Goal: Communication & Community: Answer question/provide support

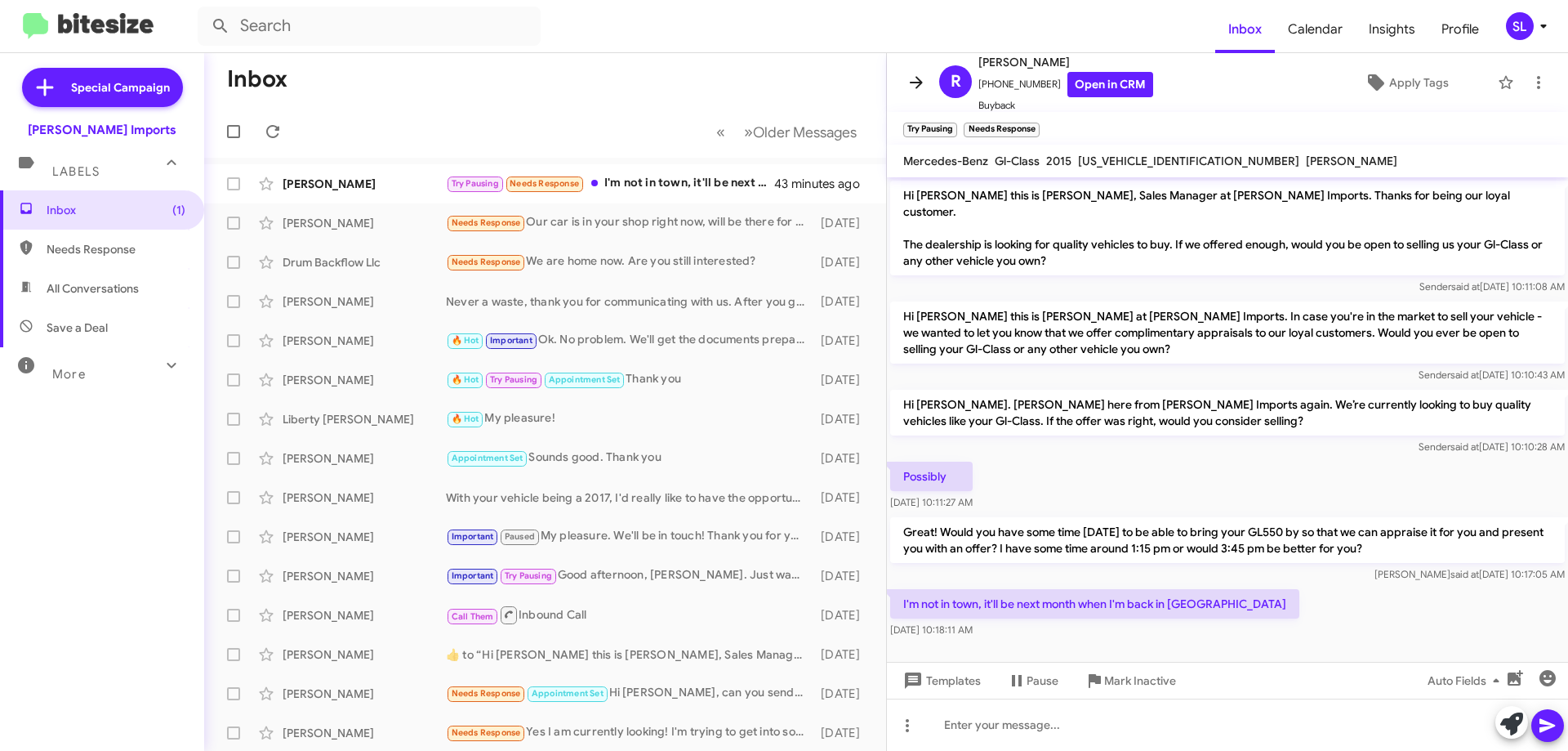
click at [913, 82] on icon at bounding box center [916, 82] width 13 height 12
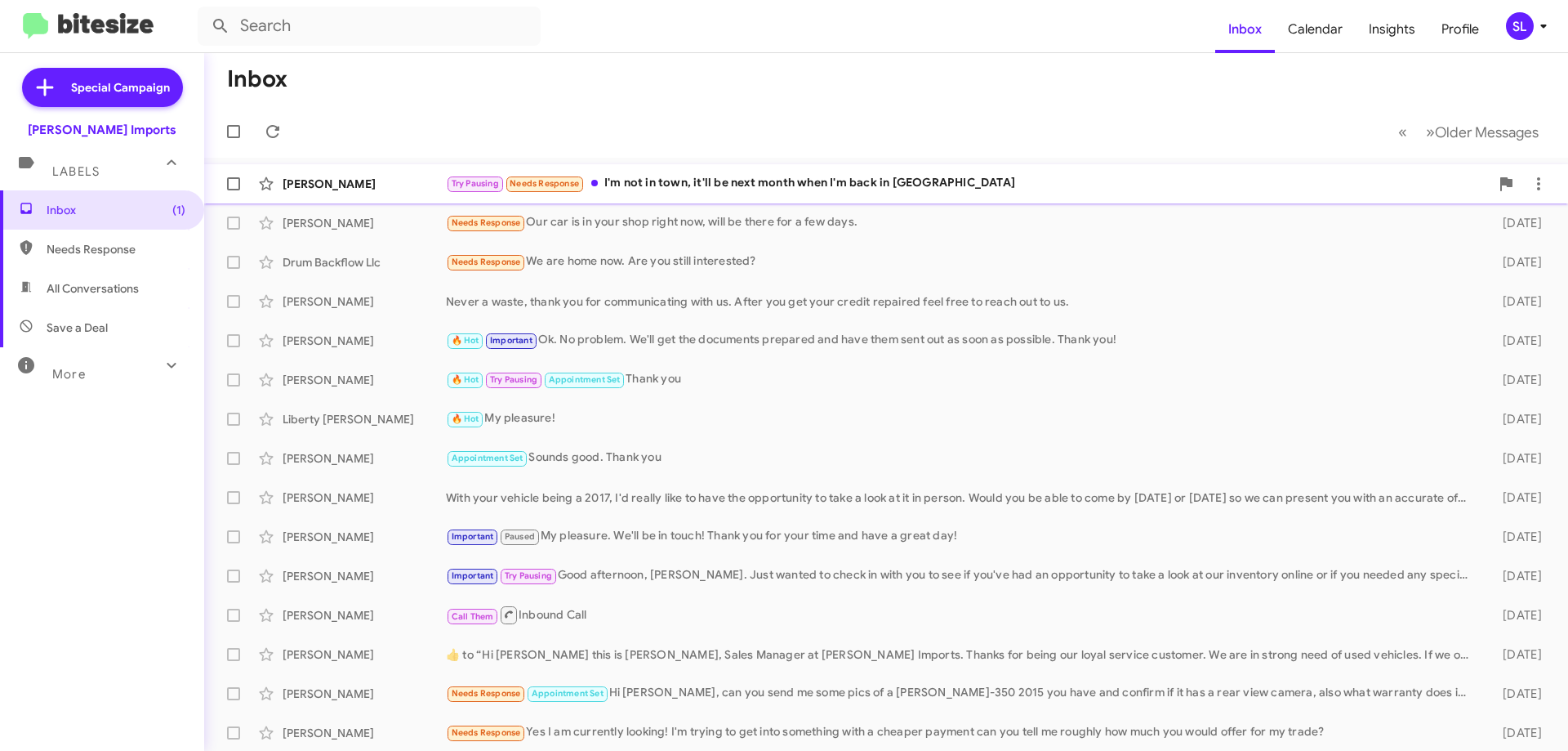
click at [690, 192] on div "Try Pausing Needs Response I'm not in town, it'll be next month when I'm back i…" at bounding box center [968, 183] width 1044 height 19
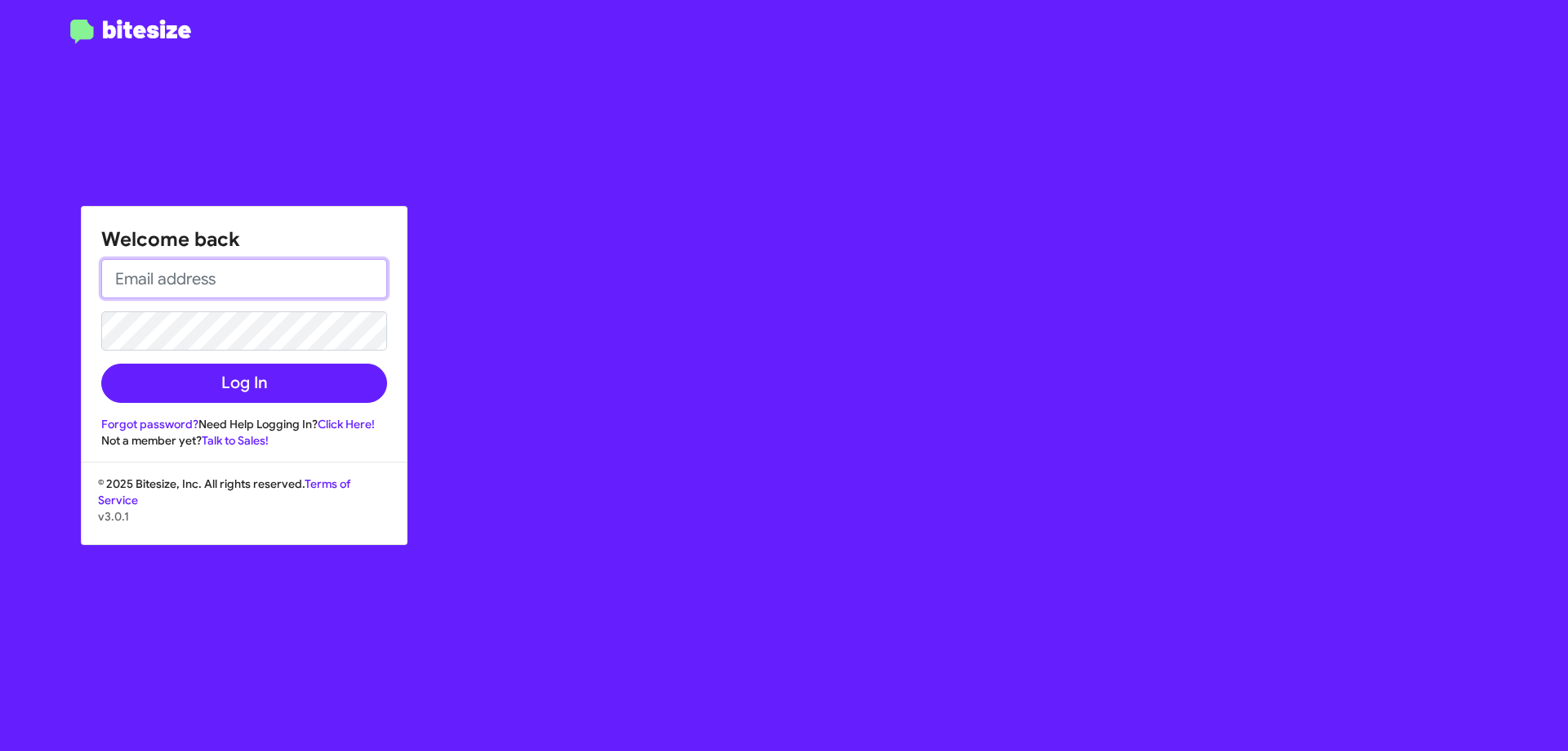
type input "[EMAIL_ADDRESS][DOMAIN_NAME]"
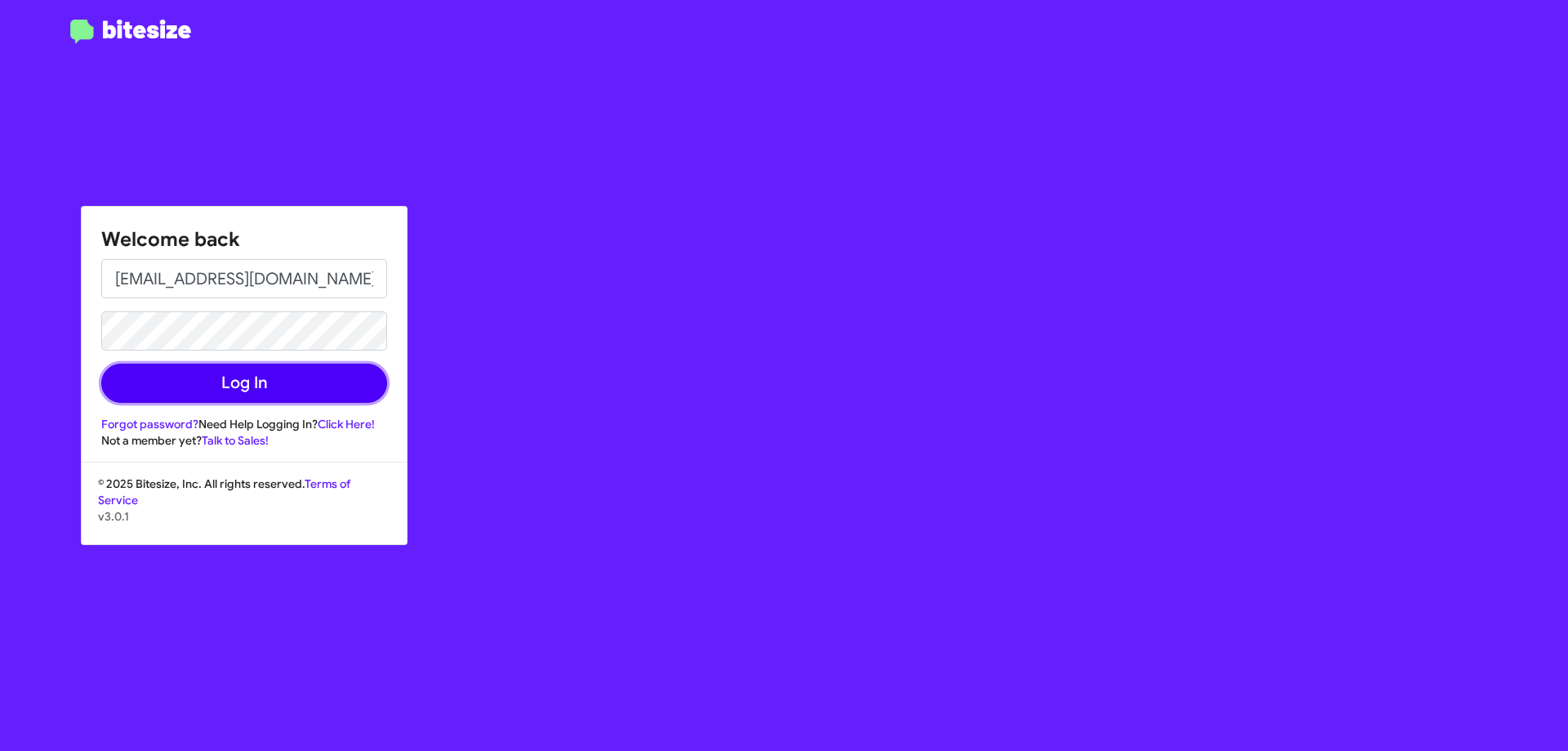
click at [291, 378] on button "Log In" at bounding box center [245, 383] width 286 height 39
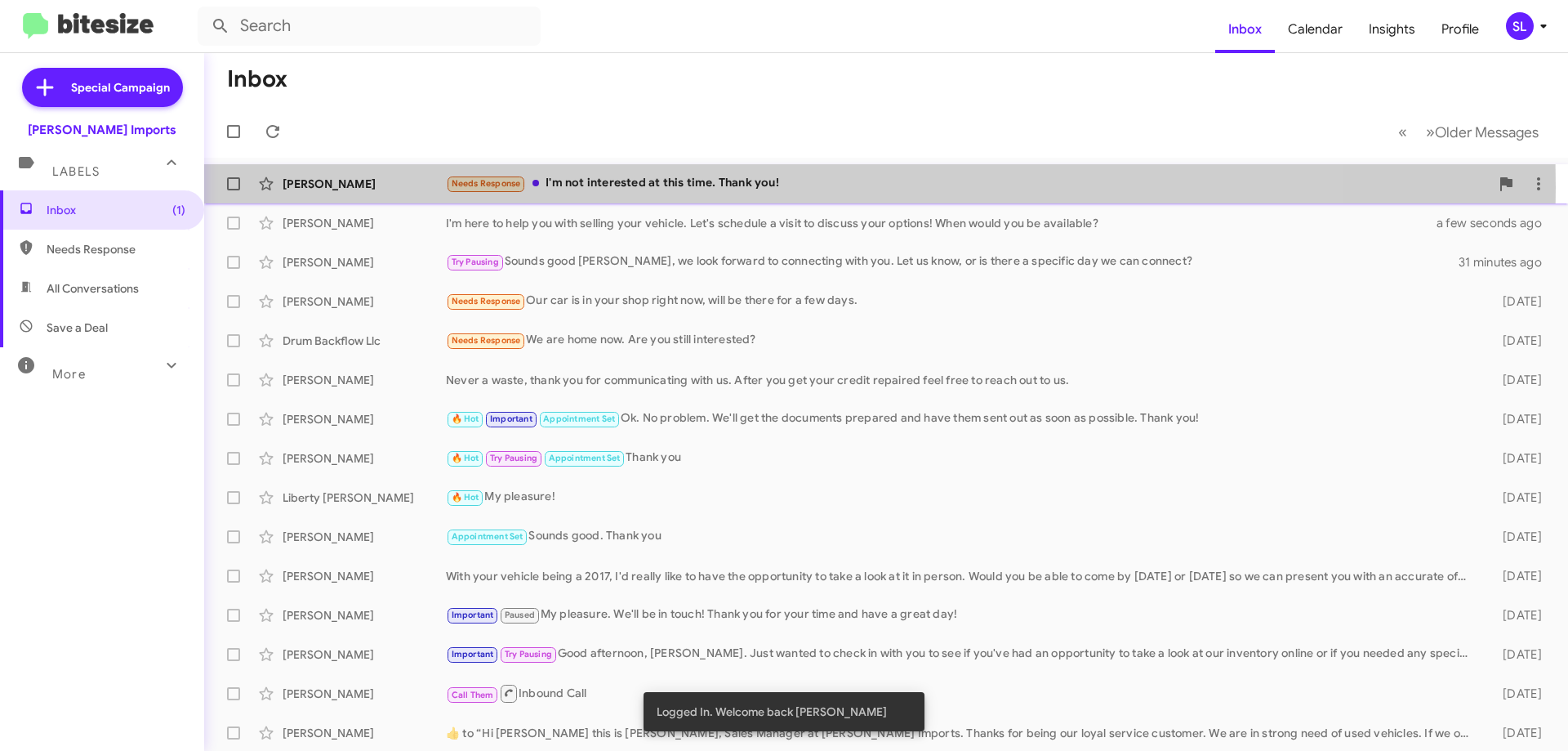
click at [620, 187] on div "Needs Response I'm not interested at this time. Thank you!" at bounding box center [968, 183] width 1044 height 19
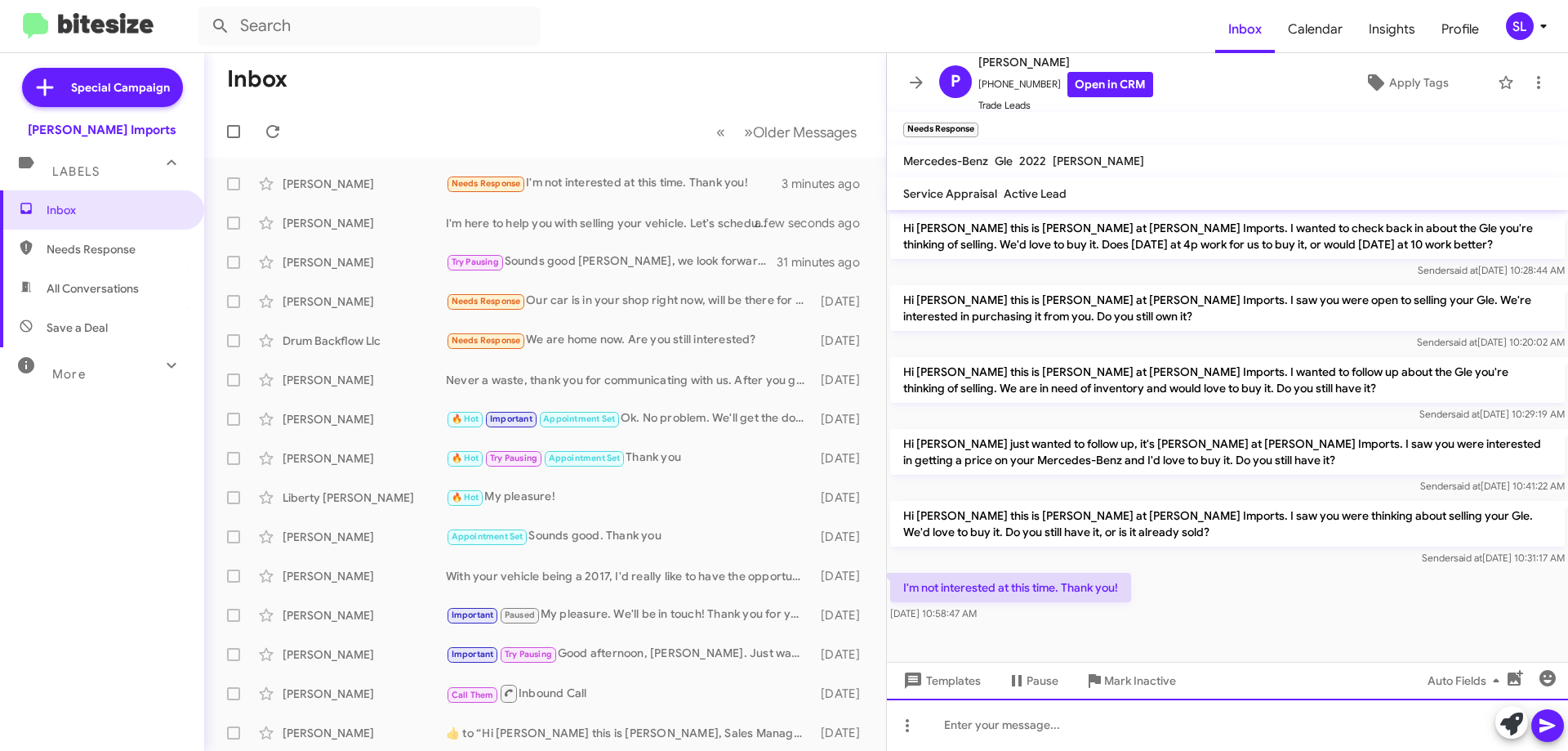
click at [1117, 728] on div at bounding box center [1227, 724] width 681 height 52
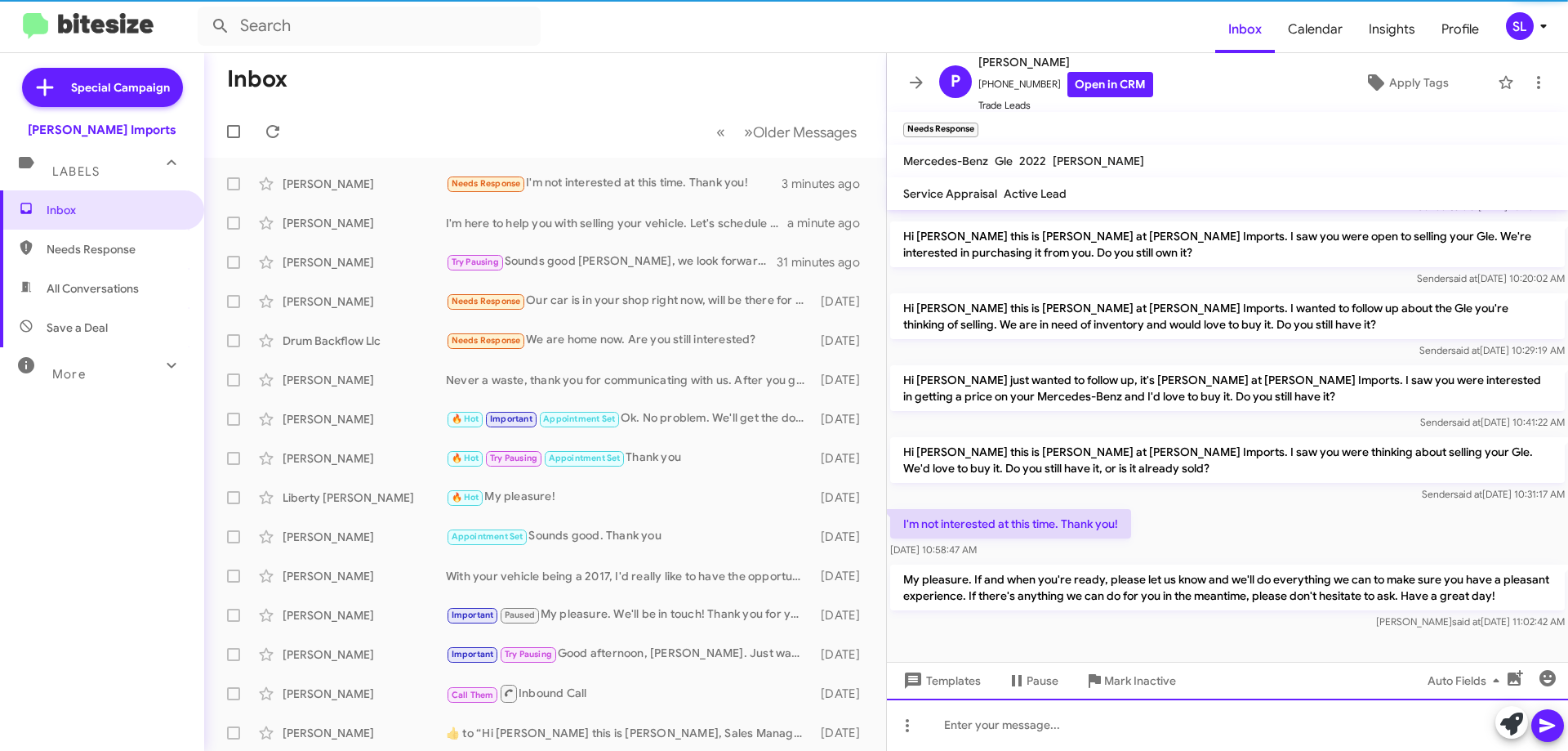
scroll to position [80, 0]
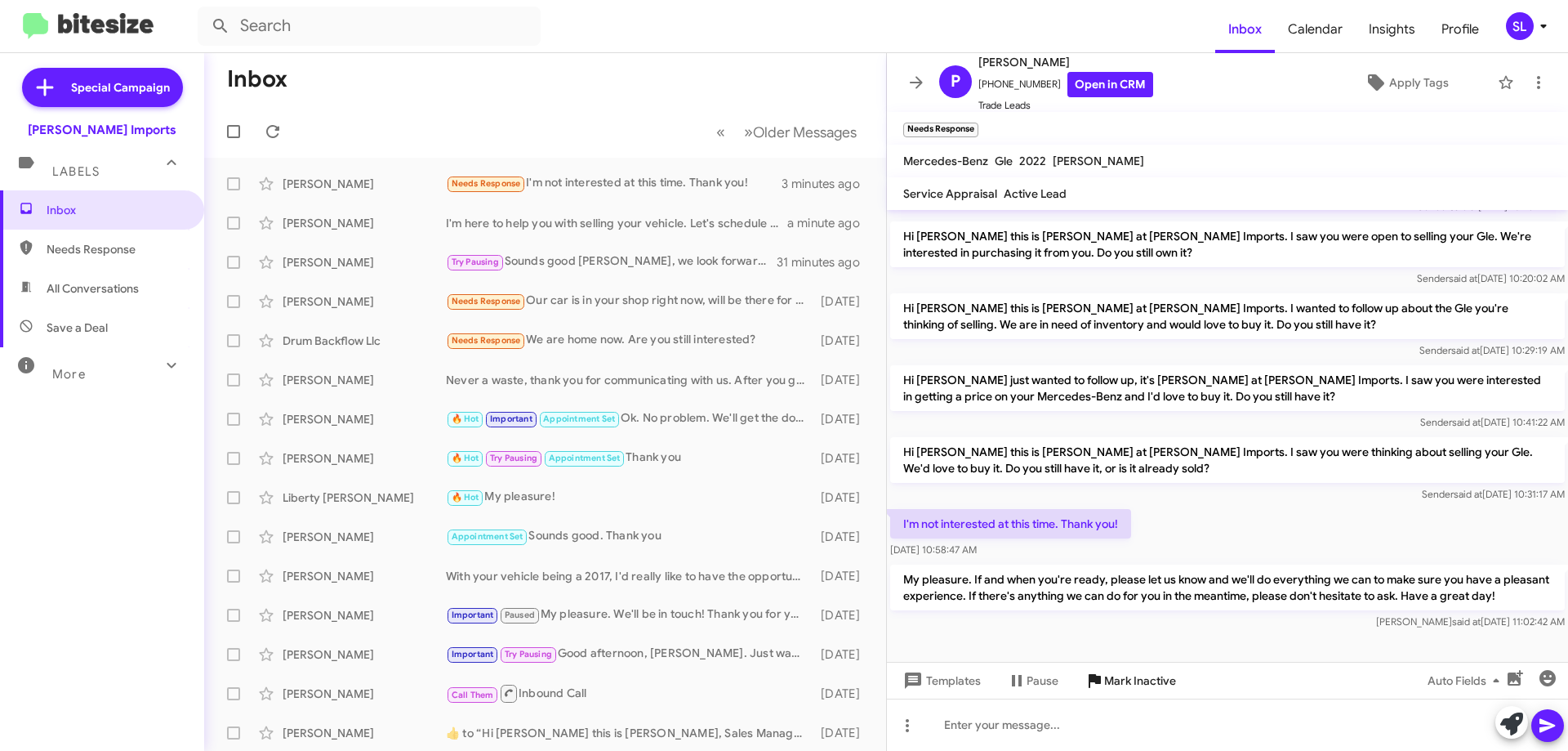
click at [1148, 681] on span "Mark Inactive" at bounding box center [1140, 680] width 71 height 29
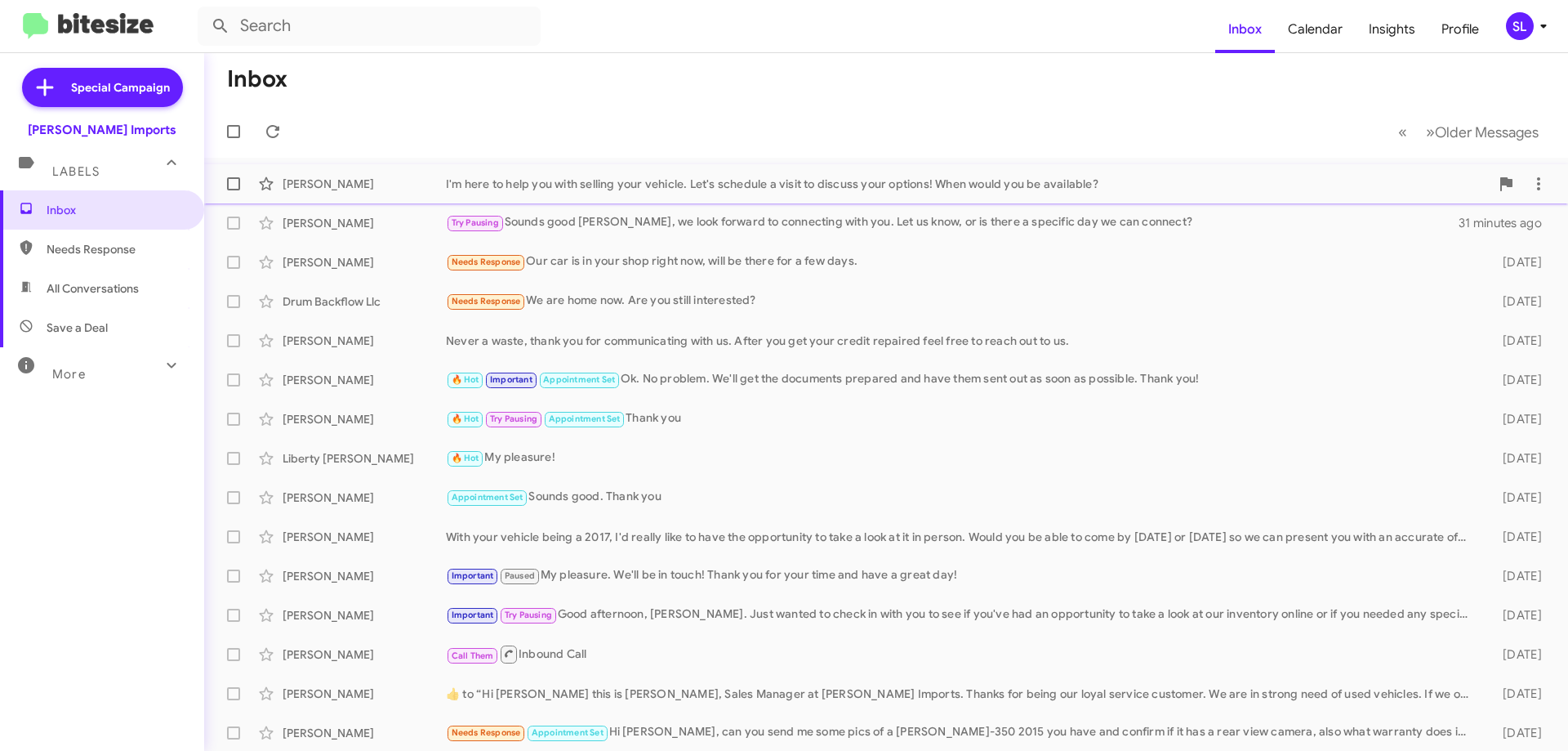
click at [616, 190] on div "I'm here to help you with selling your vehicle. Let's schedule a visit to discu…" at bounding box center [968, 184] width 1044 height 17
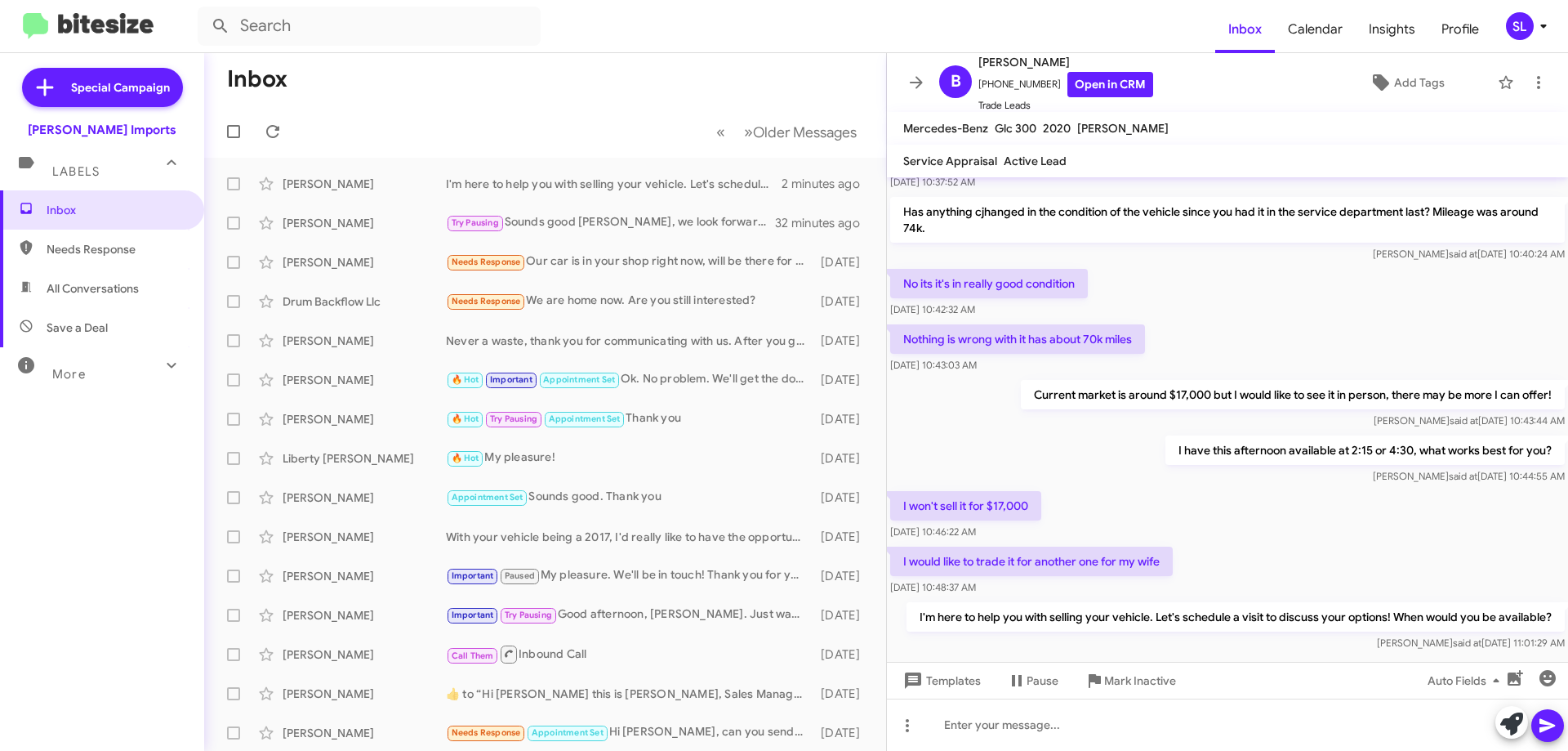
scroll to position [372, 0]
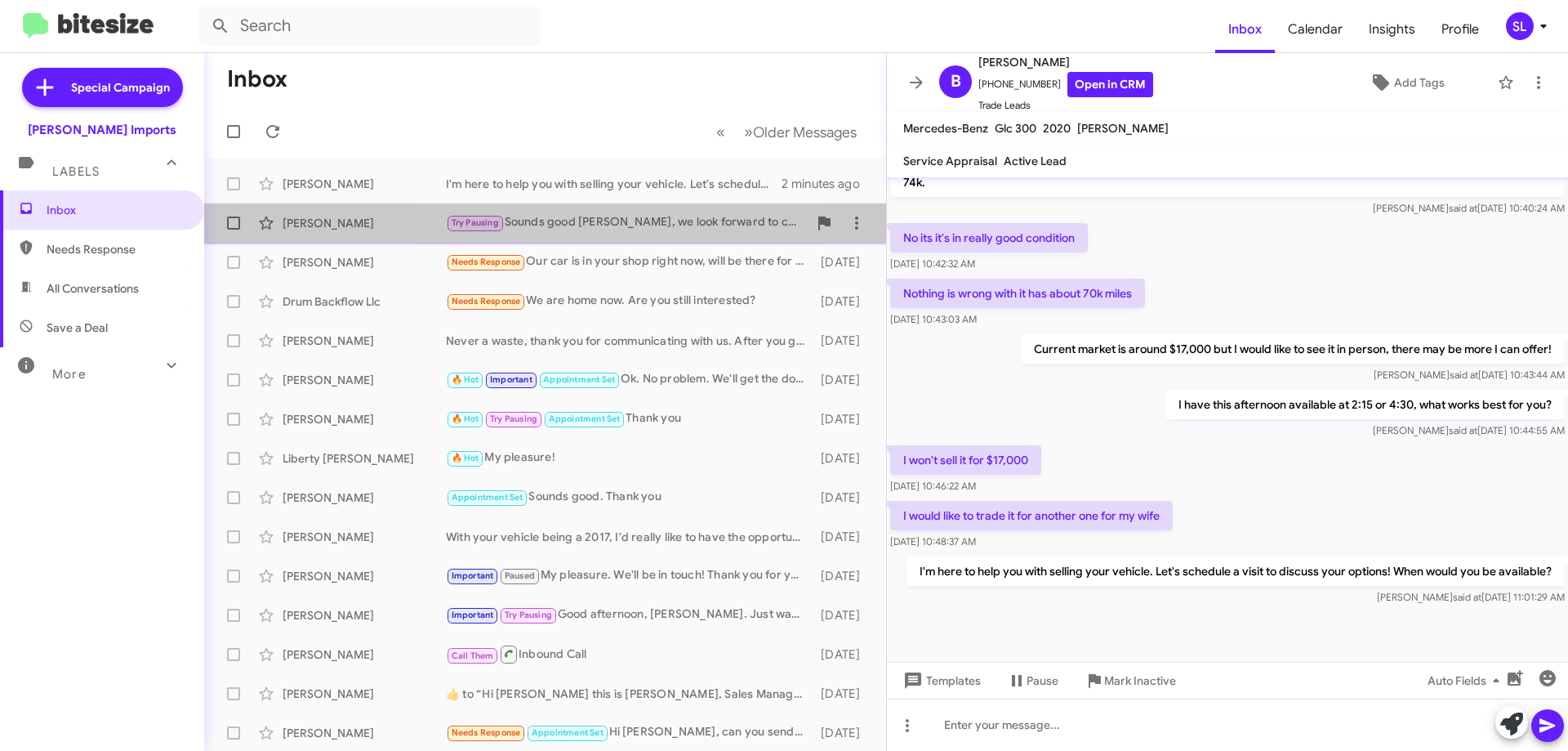
click at [632, 221] on div "Try Pausing Sounds good [PERSON_NAME], we look forward to connecting with you. …" at bounding box center [627, 223] width 362 height 19
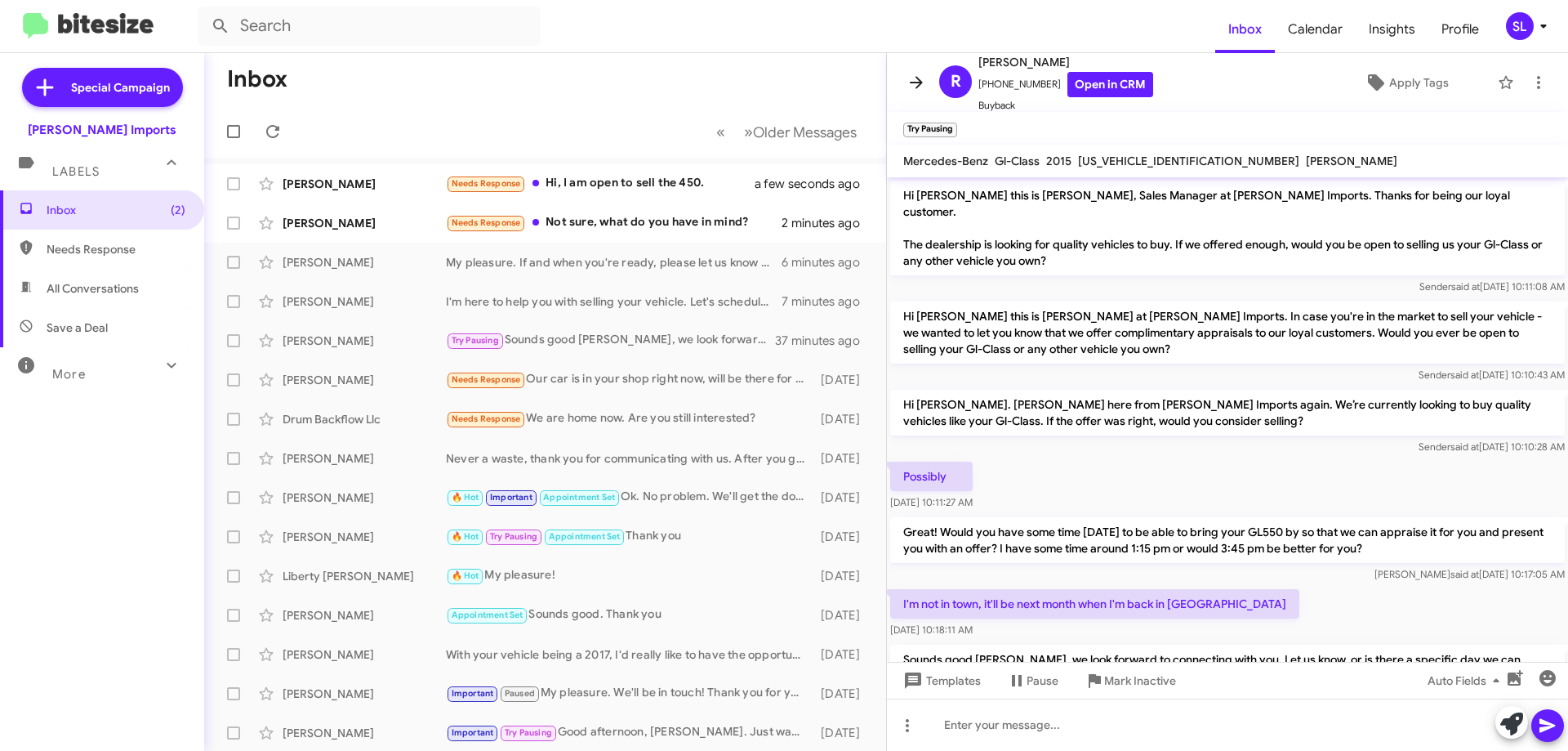
click at [919, 73] on icon at bounding box center [916, 82] width 19 height 19
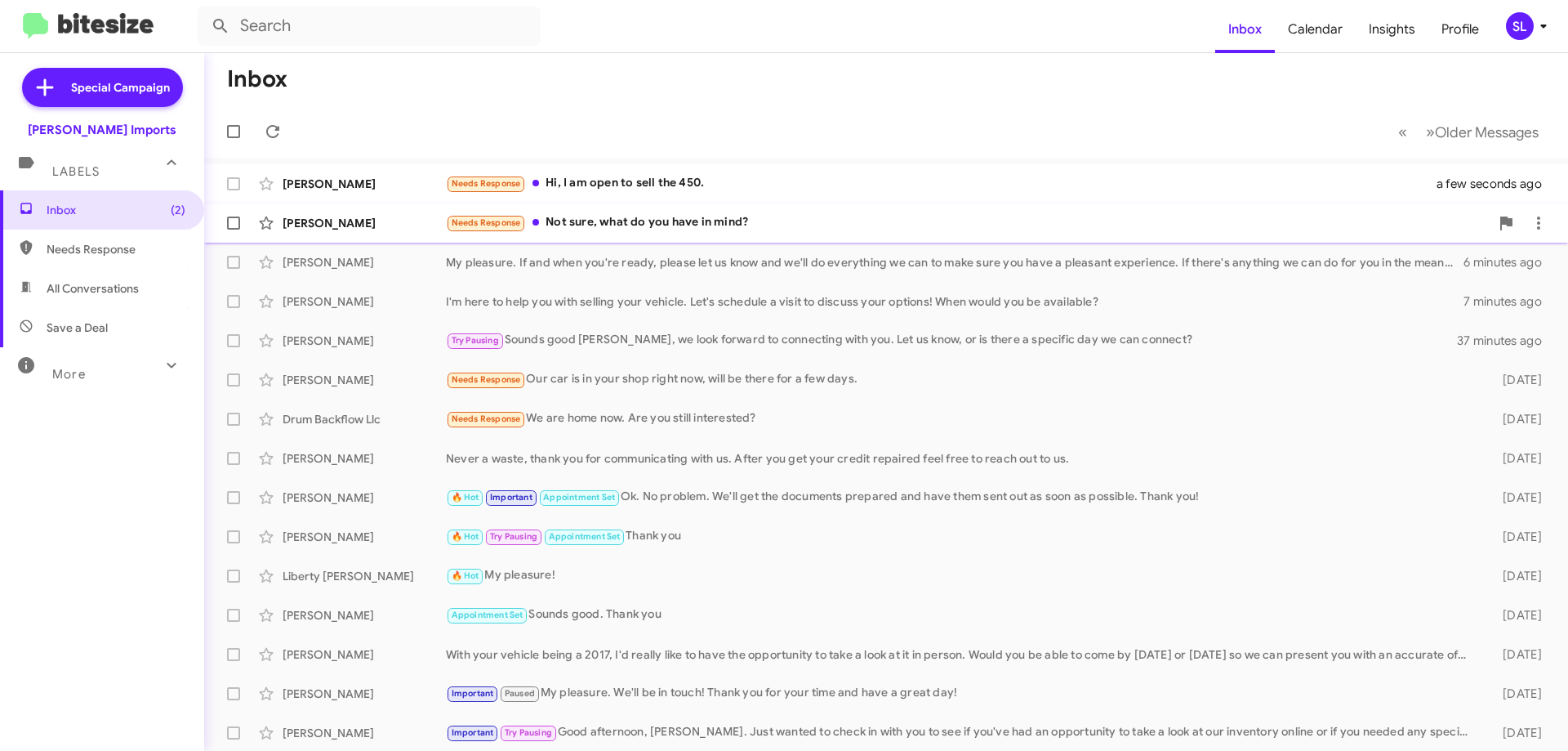
click at [746, 227] on div "Needs Response Not sure, what do you have in mind?" at bounding box center [968, 223] width 1044 height 19
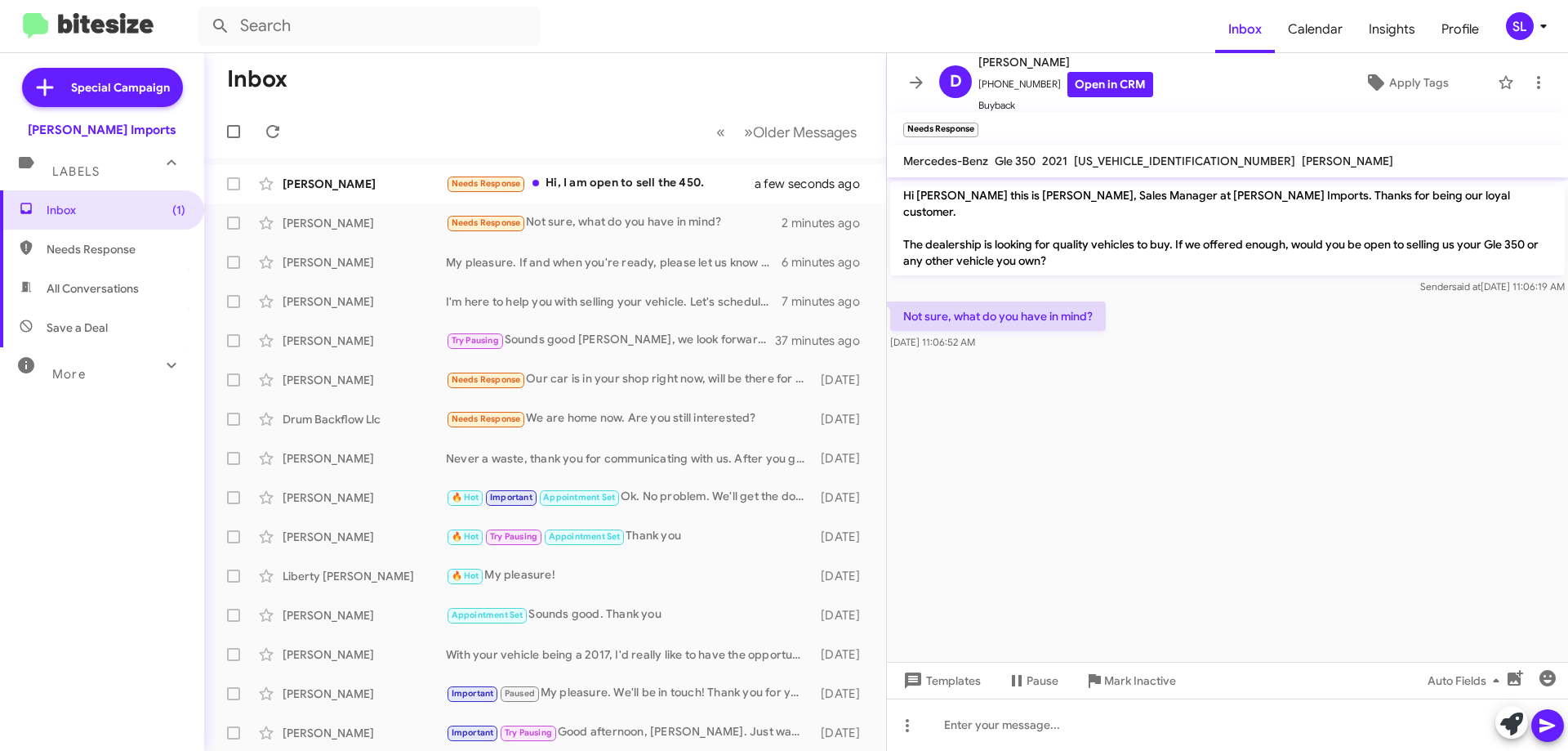
click at [1134, 161] on span "[US_VEHICLE_IDENTIFICATION_NUMBER]" at bounding box center [1185, 161] width 222 height 15
copy span "[US_VEHICLE_IDENTIFICATION_NUMBER]"
click at [273, 139] on icon at bounding box center [272, 131] width 19 height 19
click at [273, 138] on icon at bounding box center [273, 131] width 13 height 13
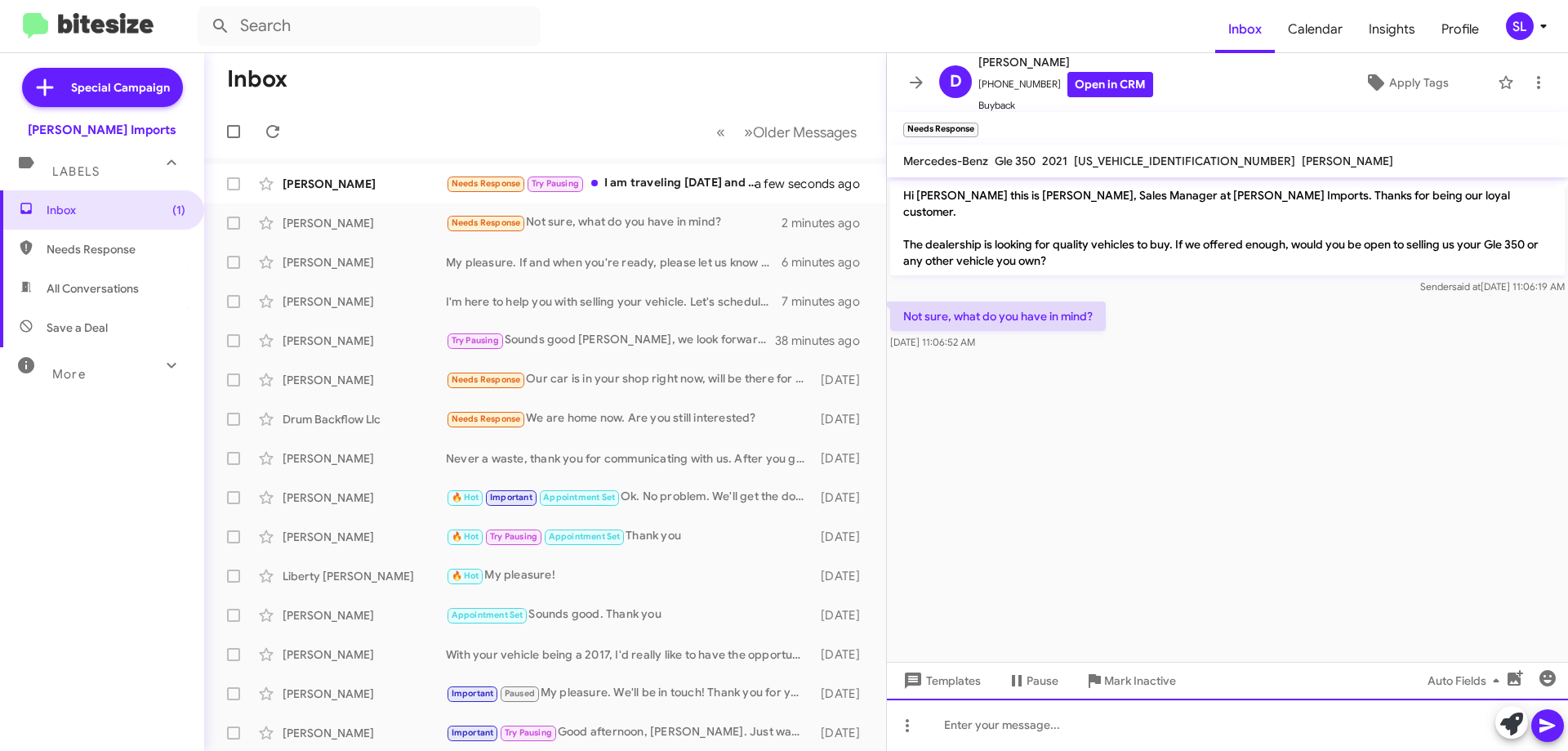
click at [1008, 720] on div at bounding box center [1227, 724] width 681 height 52
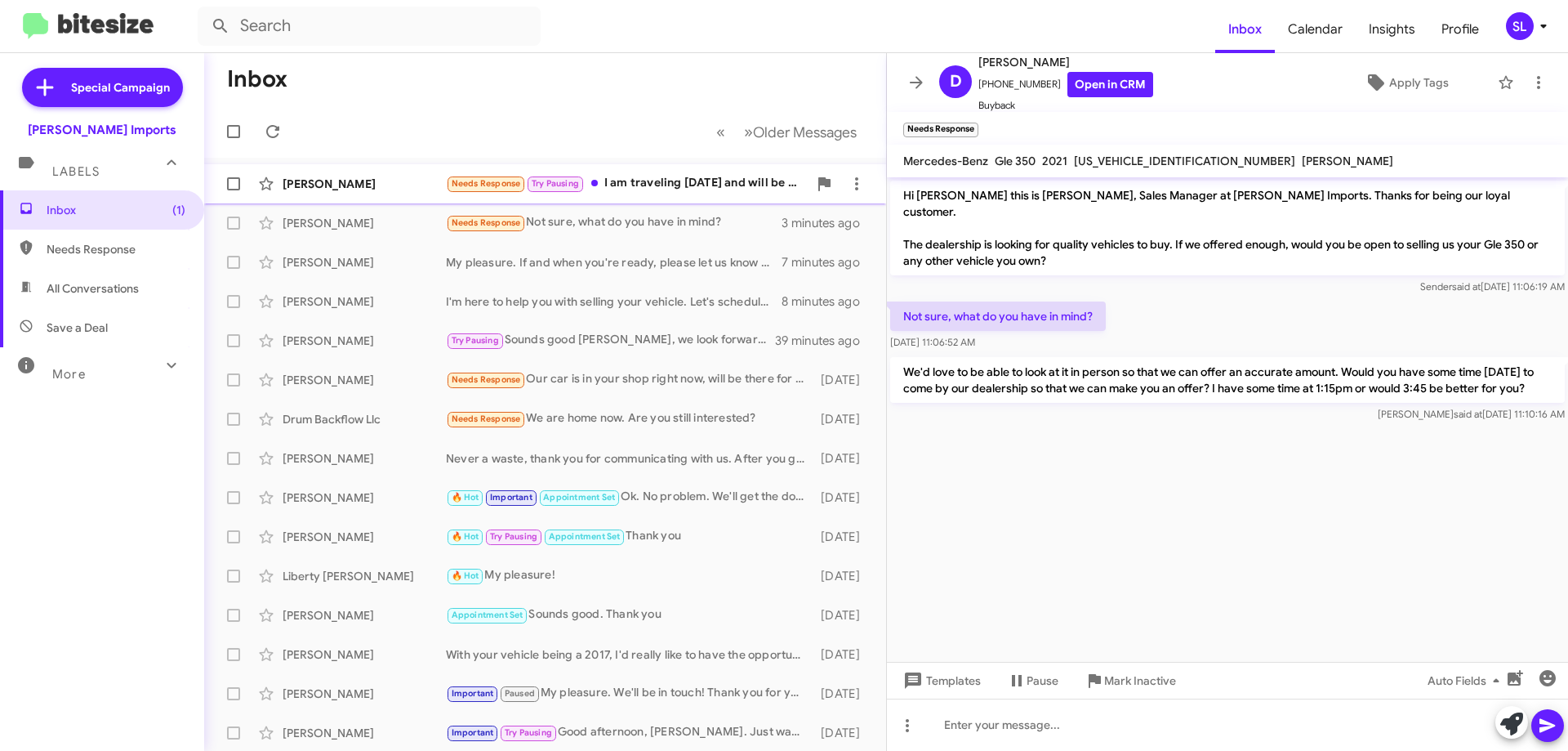
click at [620, 178] on div "Needs Response Try Pausing I am traveling [DATE] and will be out of the country…" at bounding box center [627, 183] width 362 height 19
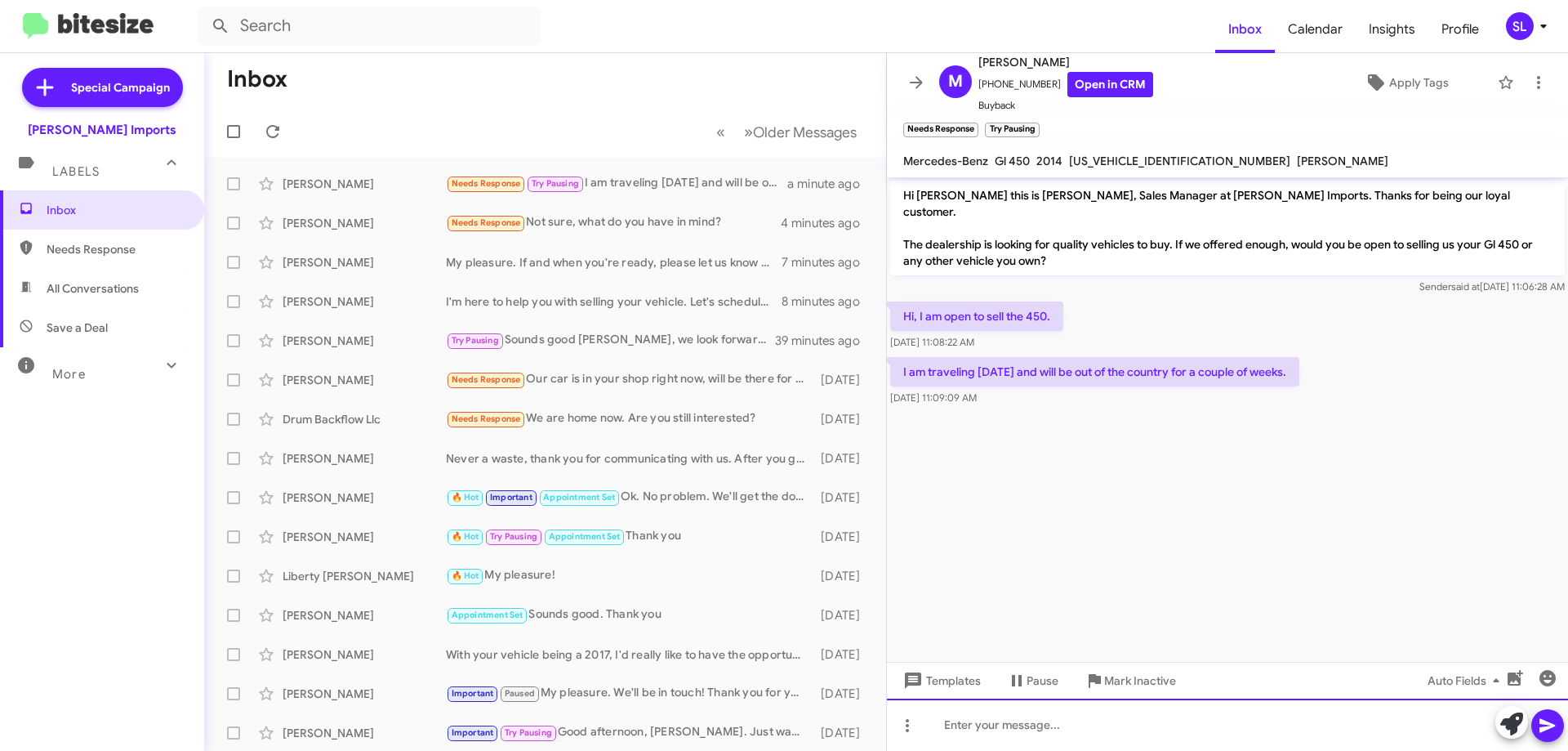
click at [1066, 728] on div at bounding box center [1227, 724] width 681 height 52
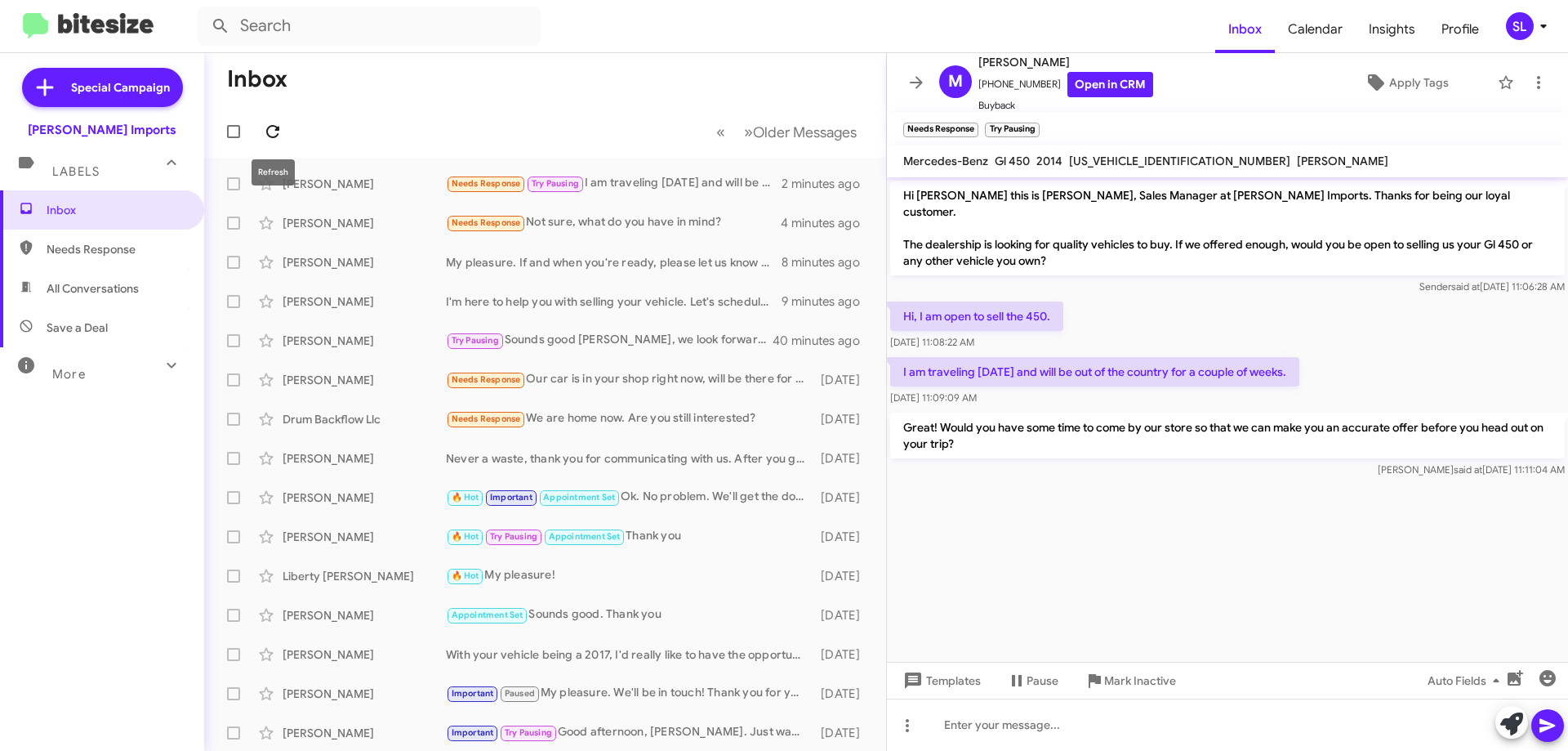
click at [266, 134] on icon at bounding box center [272, 131] width 19 height 19
click at [915, 80] on icon at bounding box center [916, 82] width 19 height 19
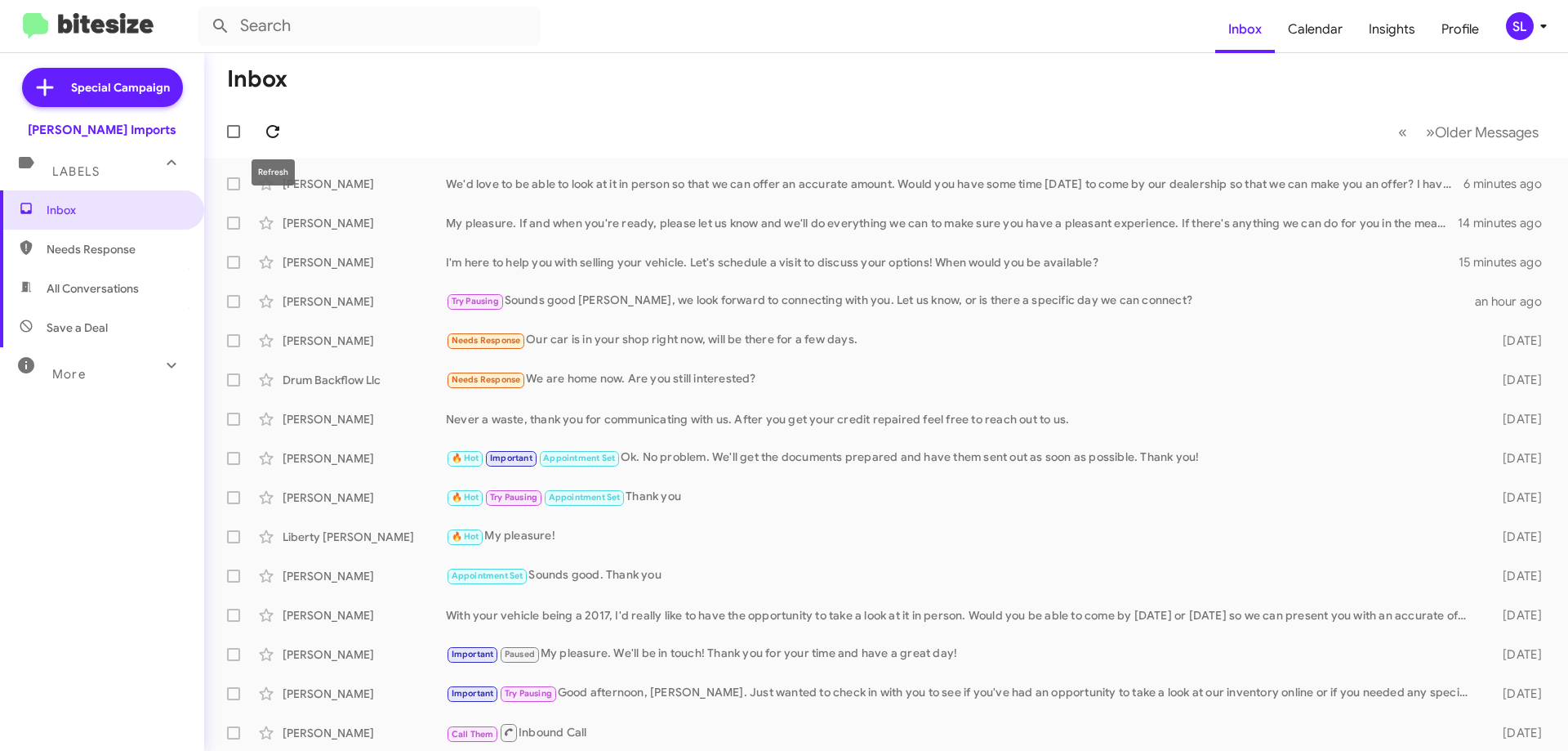
click at [272, 123] on icon at bounding box center [272, 131] width 19 height 19
click at [272, 138] on icon at bounding box center [273, 131] width 13 height 13
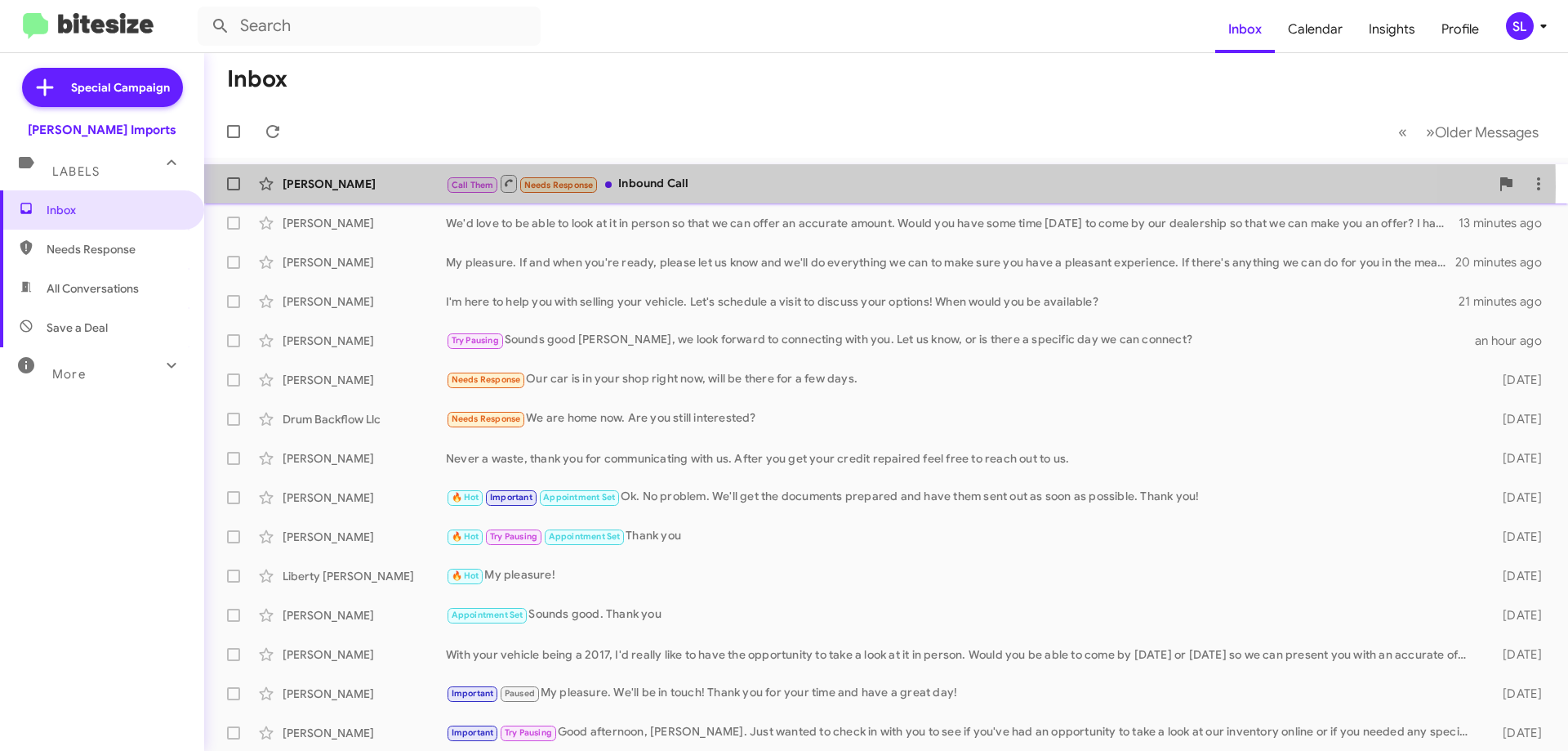
click at [771, 185] on div "Call Them Needs Response Inbound Call" at bounding box center [968, 183] width 1044 height 20
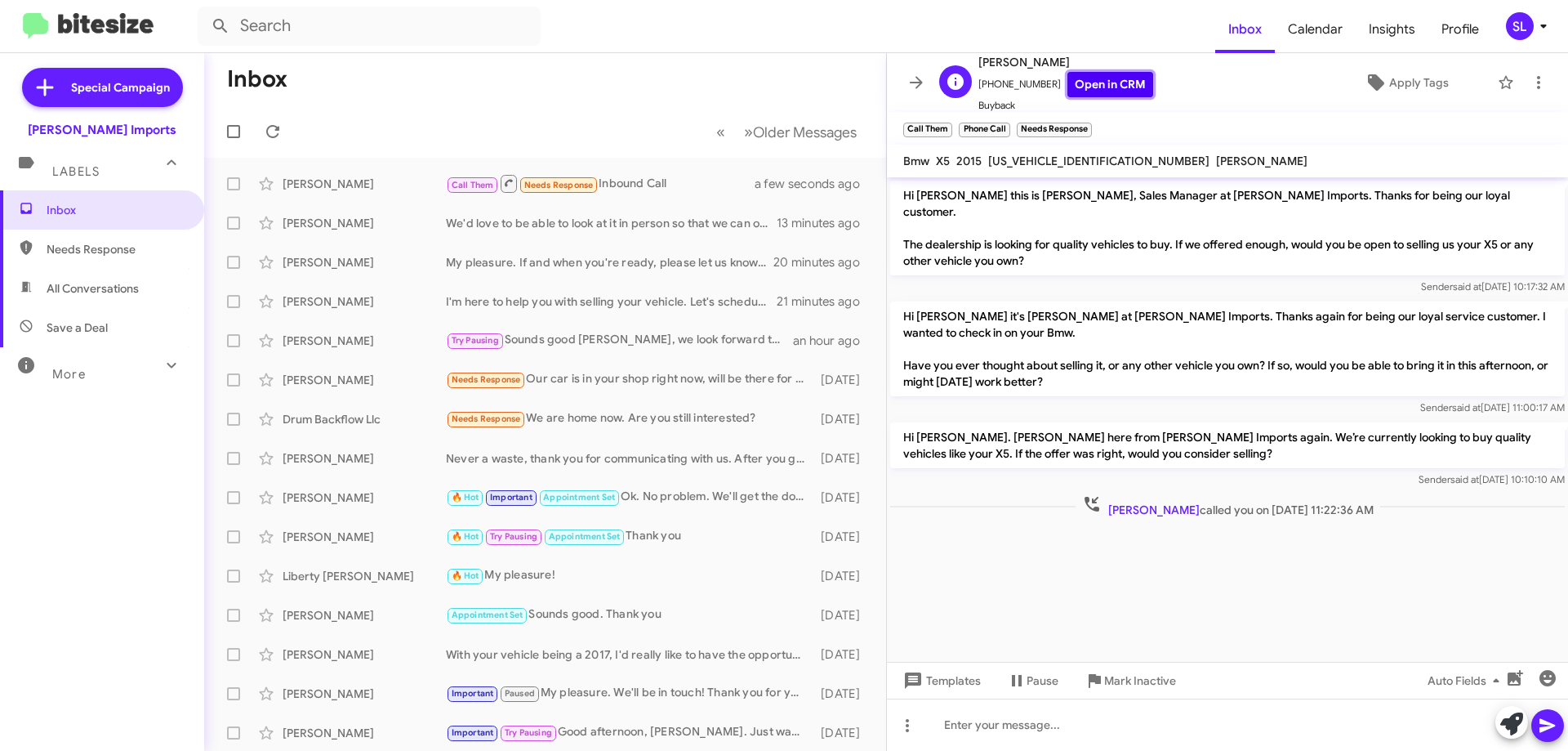
click at [1094, 85] on link "Open in CRM" at bounding box center [1111, 84] width 86 height 26
click at [1111, 83] on link "Open in CRM" at bounding box center [1111, 84] width 86 height 26
click at [1056, 161] on span "[US_VEHICLE_IDENTIFICATION_NUMBER]" at bounding box center [1100, 161] width 222 height 15
copy span "[US_VEHICLE_IDENTIFICATION_NUMBER]"
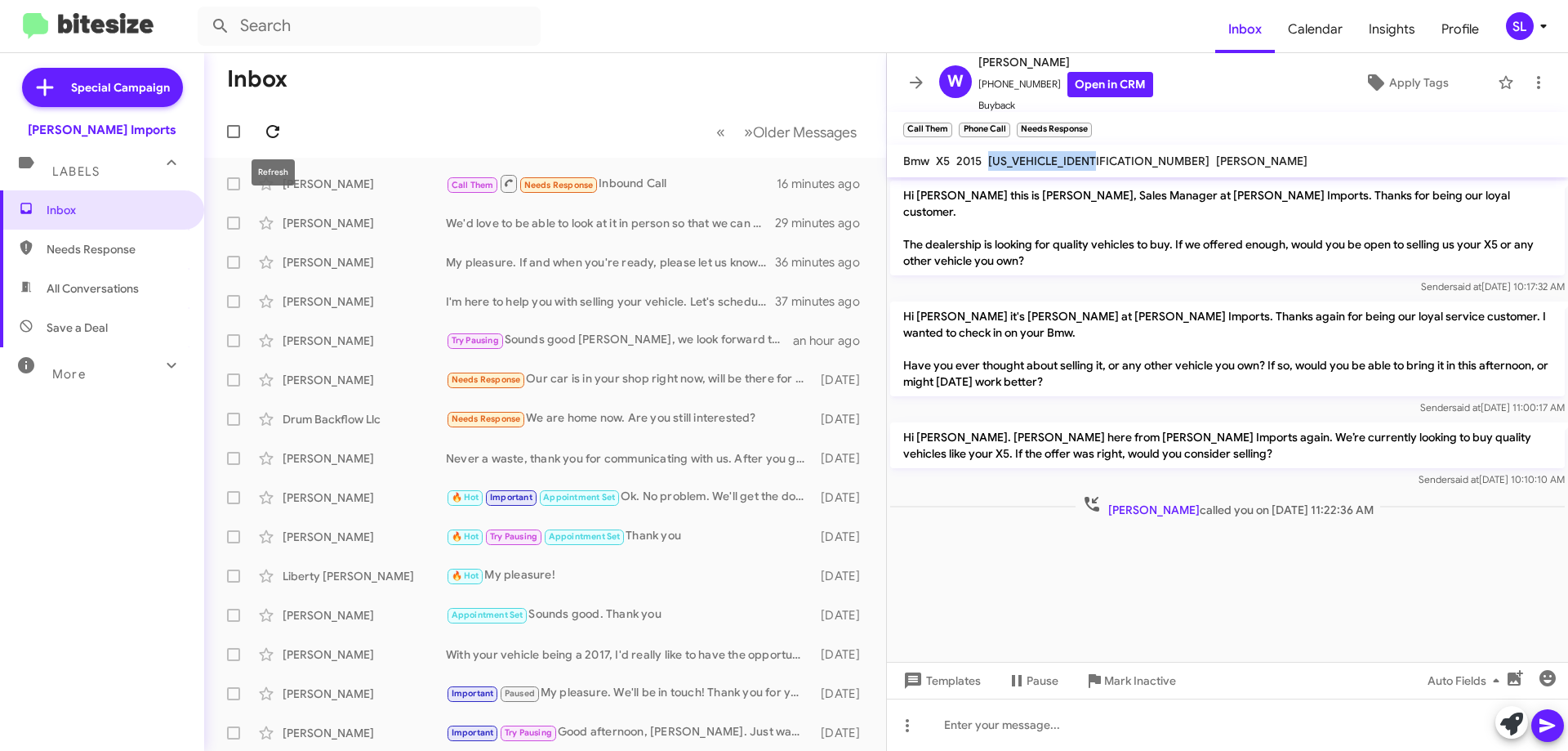
click at [271, 129] on icon at bounding box center [272, 131] width 19 height 19
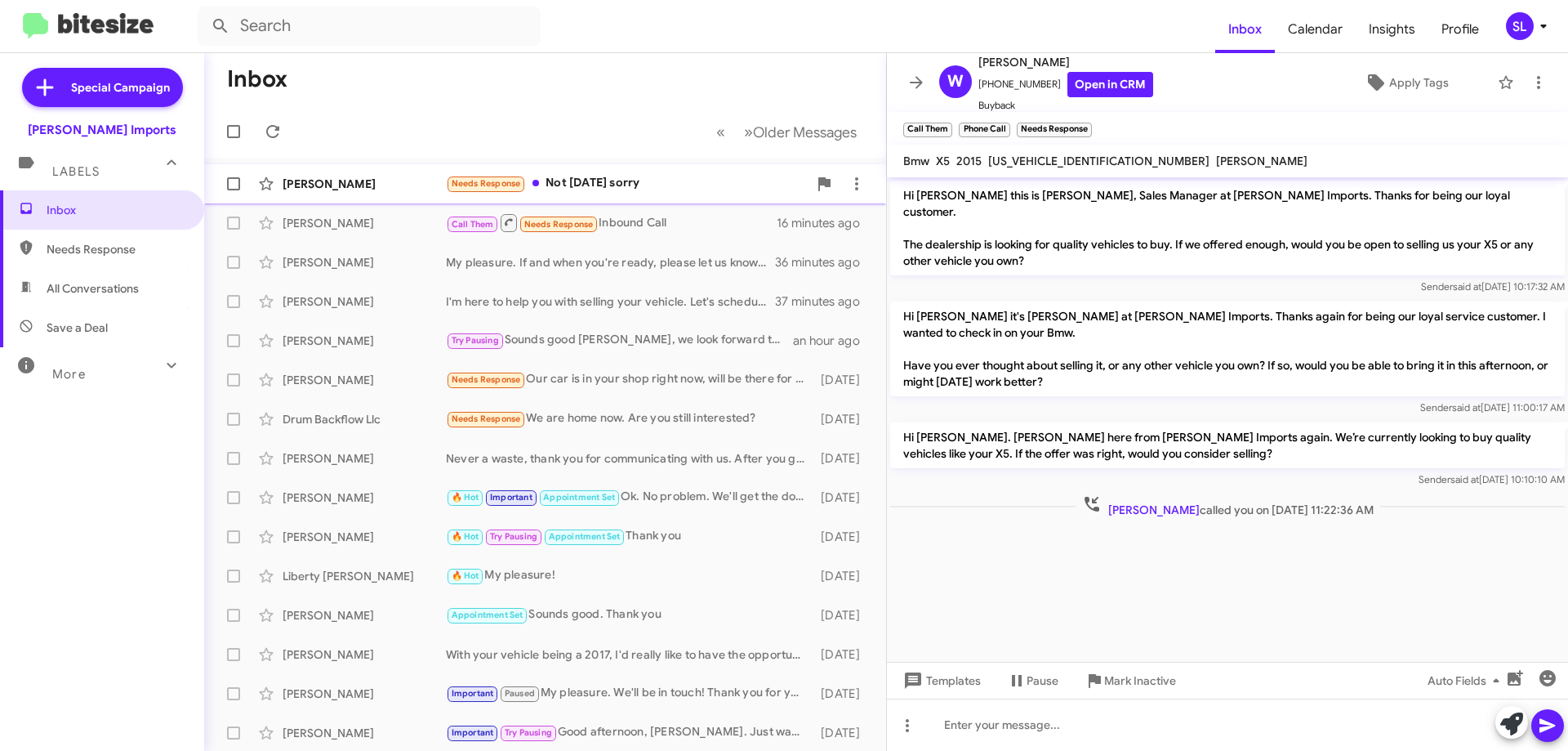
click at [621, 182] on div "Needs Response Not [DATE] sorry" at bounding box center [627, 183] width 362 height 19
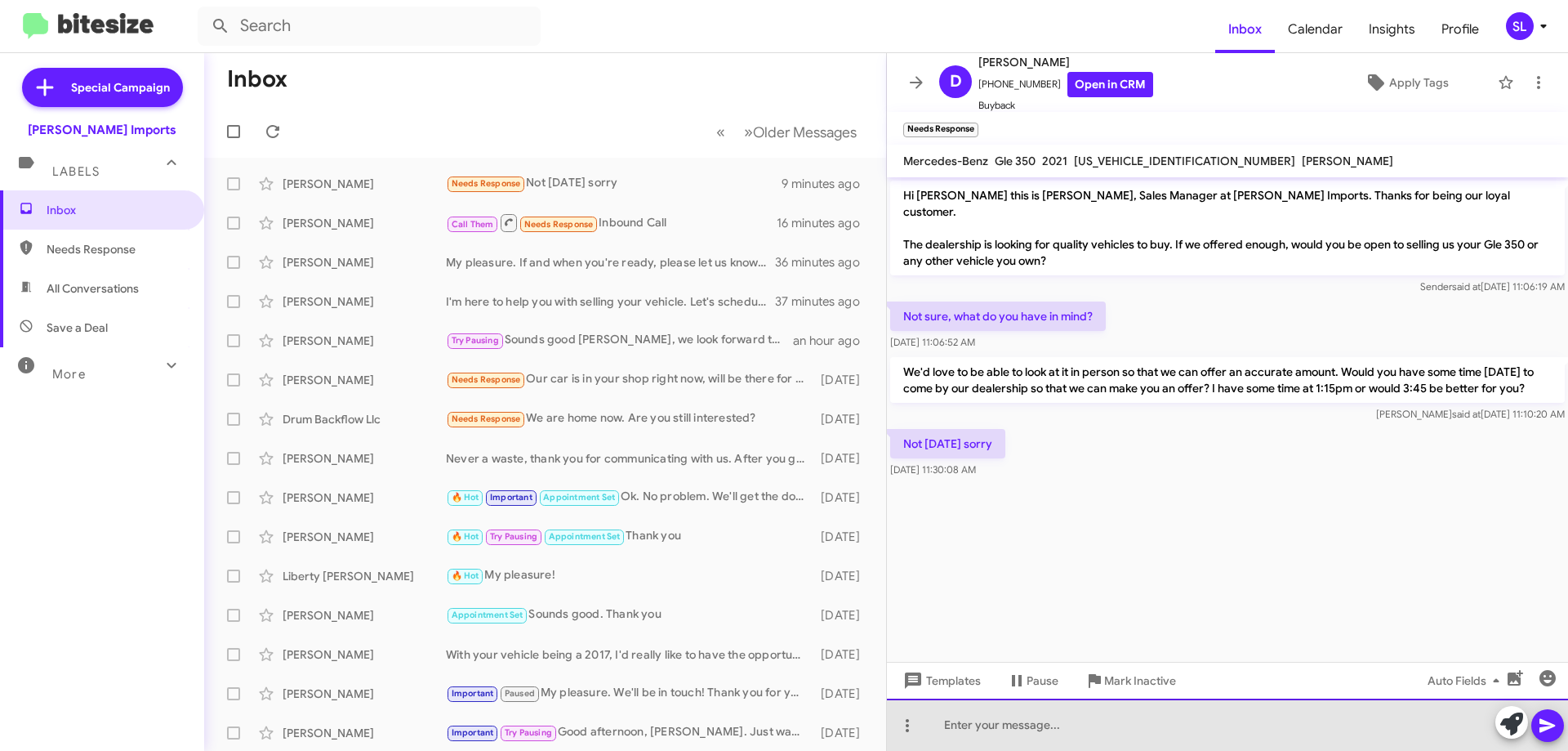
click at [1119, 728] on div at bounding box center [1227, 724] width 681 height 52
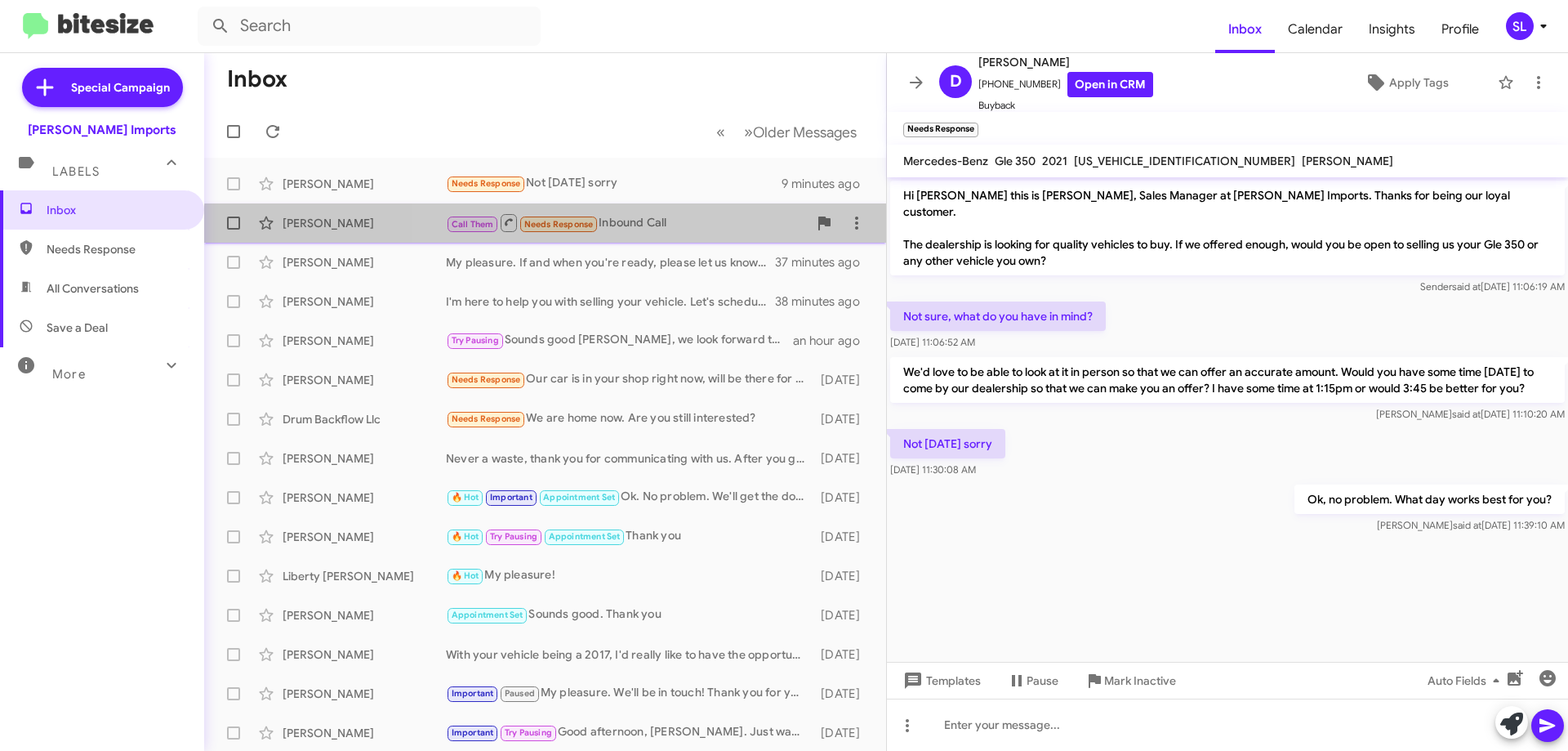
click at [658, 232] on div "Call Them Needs Response Inbound Call" at bounding box center [627, 223] width 362 height 20
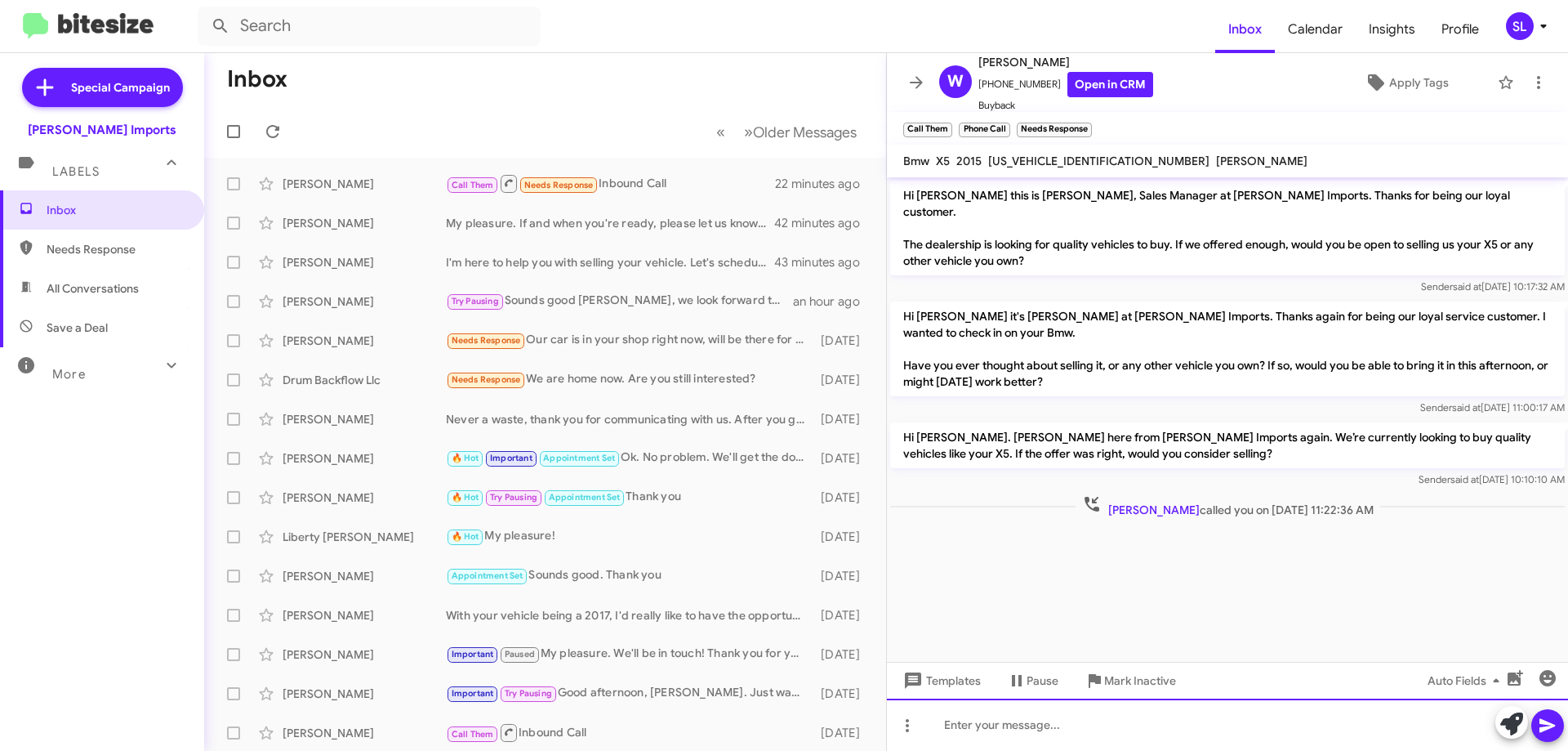
click at [1029, 731] on div at bounding box center [1227, 724] width 681 height 52
